Goal: Information Seeking & Learning: Learn about a topic

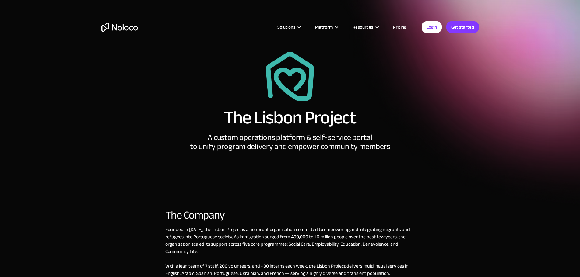
click at [268, 120] on h1 "The Lisbon Project" at bounding box center [290, 118] width 132 height 18
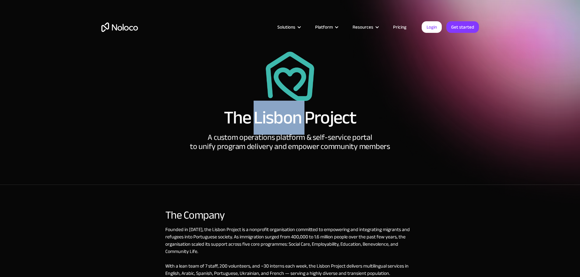
click at [268, 120] on h1 "The Lisbon Project" at bounding box center [290, 118] width 132 height 18
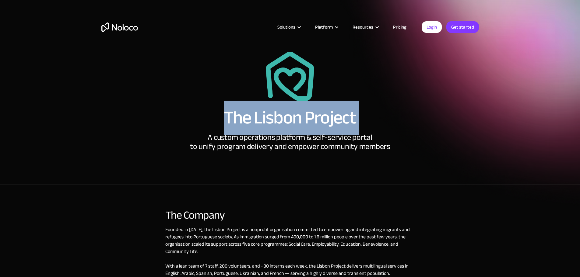
click at [268, 120] on h1 "The Lisbon Project" at bounding box center [290, 118] width 132 height 18
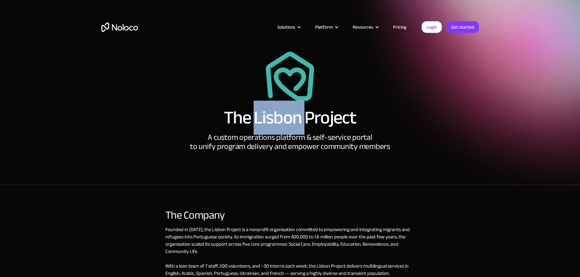
click at [268, 120] on h1 "The Lisbon Project" at bounding box center [290, 118] width 132 height 18
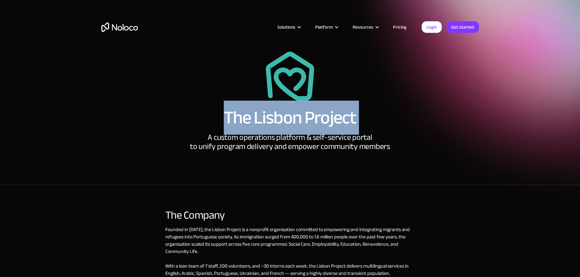
click at [268, 120] on h1 "The Lisbon Project" at bounding box center [290, 118] width 132 height 18
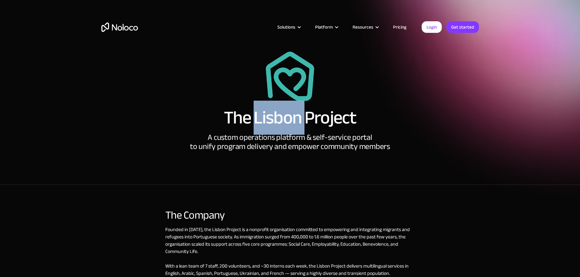
click at [268, 120] on h1 "The Lisbon Project" at bounding box center [290, 118] width 132 height 18
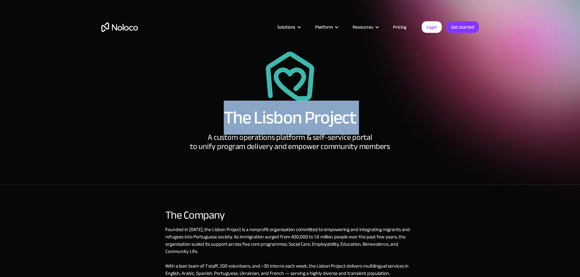
click at [268, 120] on h1 "The Lisbon Project" at bounding box center [290, 118] width 132 height 18
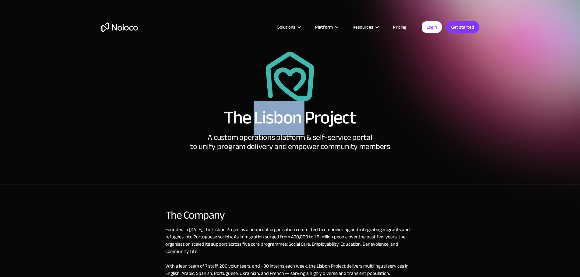
click at [268, 120] on h1 "The Lisbon Project" at bounding box center [290, 118] width 132 height 18
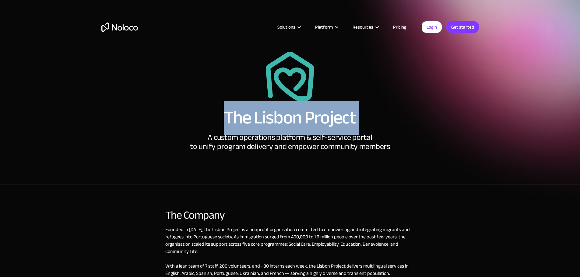
click at [268, 120] on h1 "The Lisbon Project" at bounding box center [290, 118] width 132 height 18
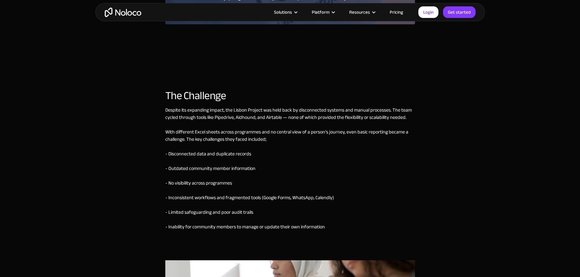
scroll to position [456, 0]
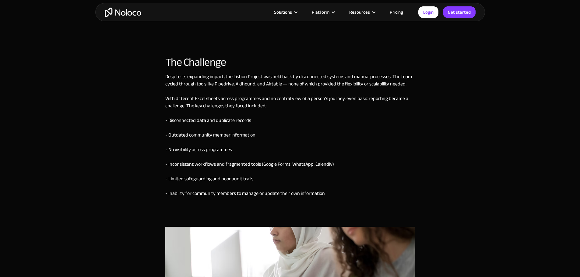
drag, startPoint x: 266, startPoint y: 121, endPoint x: 215, endPoint y: 115, distance: 51.2
click at [215, 115] on div "Despite its expanding impact, the Lisbon Project was held back by disconnected …" at bounding box center [290, 150] width 250 height 154
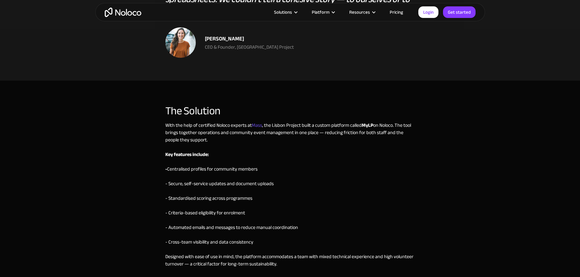
scroll to position [913, 0]
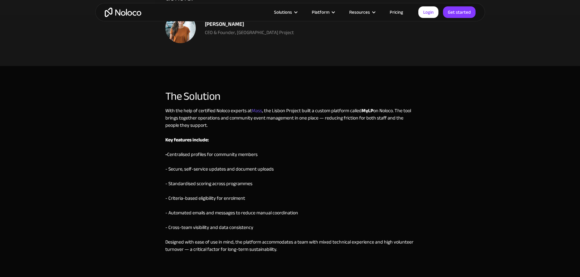
click at [201, 114] on div "With the help of certified Noloco experts at [GEOGRAPHIC_DATA] , the Lisbon Pro…" at bounding box center [290, 187] width 250 height 161
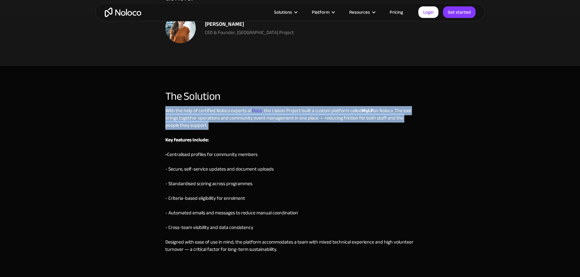
click at [201, 114] on div "With the help of certified Noloco experts at [GEOGRAPHIC_DATA] , the Lisbon Pro…" at bounding box center [290, 187] width 250 height 161
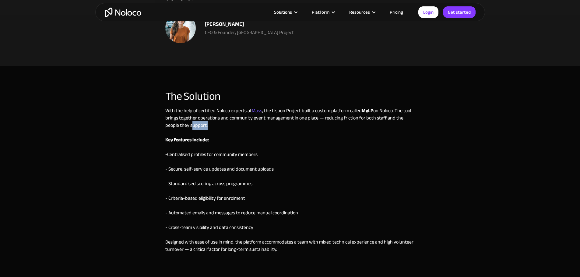
click at [201, 114] on div "With the help of certified Noloco experts at [GEOGRAPHIC_DATA] , the Lisbon Pro…" at bounding box center [290, 187] width 250 height 161
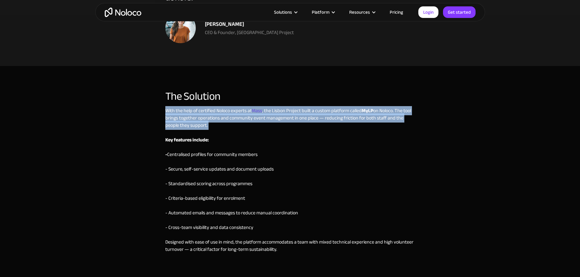
click at [201, 114] on div "With the help of certified Noloco experts at [GEOGRAPHIC_DATA] , the Lisbon Pro…" at bounding box center [290, 187] width 250 height 161
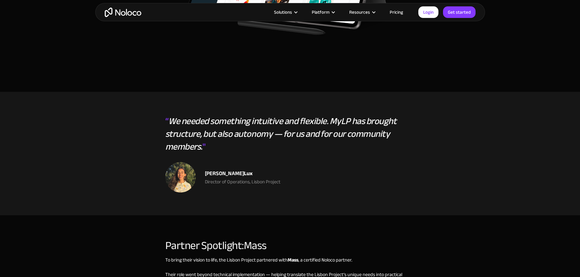
scroll to position [1319, 0]
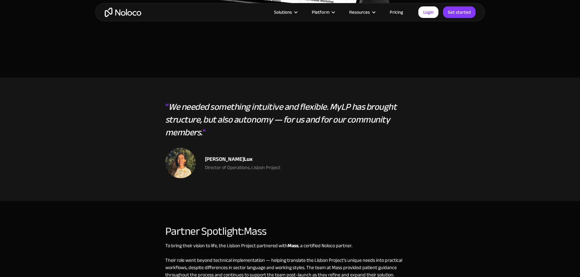
click at [191, 105] on em "We needed something intuitive and flexible. MyLP has brought structure, but als…" at bounding box center [280, 119] width 231 height 43
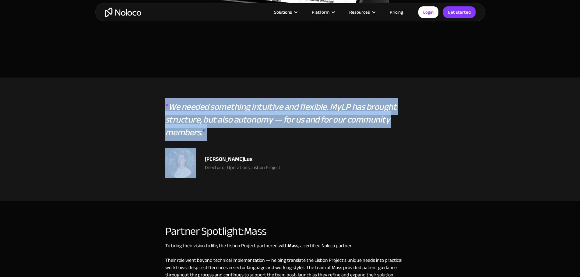
click at [191, 105] on em "We needed something intuitive and flexible. MyLP has brought structure, but als…" at bounding box center [280, 119] width 231 height 43
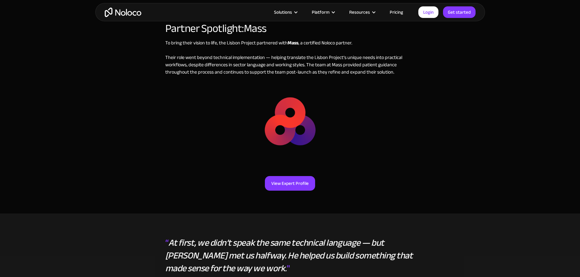
scroll to position [1674, 0]
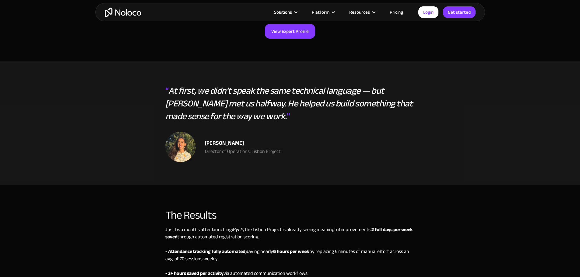
click at [215, 87] on em "At first, we didn’t speak the same technical language — but [PERSON_NAME] met u…" at bounding box center [288, 103] width 247 height 43
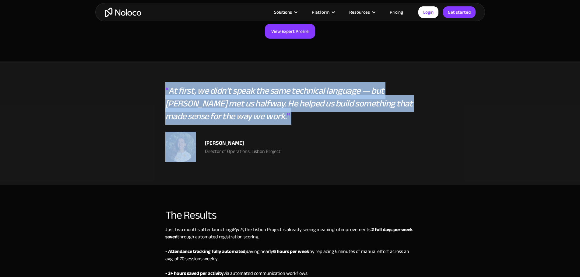
click at [215, 87] on em "At first, we didn’t speak the same technical language — but [PERSON_NAME] met u…" at bounding box center [288, 103] width 247 height 43
click at [212, 91] on em "At first, we didn’t speak the same technical language — but [PERSON_NAME] met u…" at bounding box center [288, 103] width 247 height 43
